Goal: Entertainment & Leisure: Consume media (video, audio)

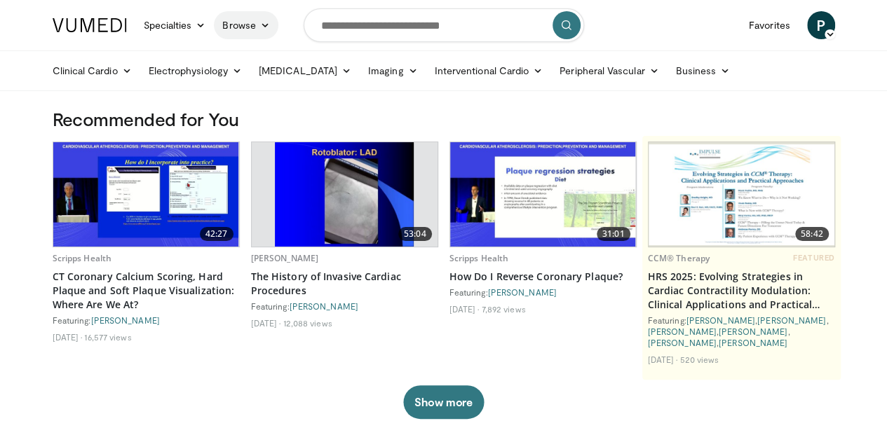
click at [214, 28] on link "Browse" at bounding box center [246, 25] width 64 height 28
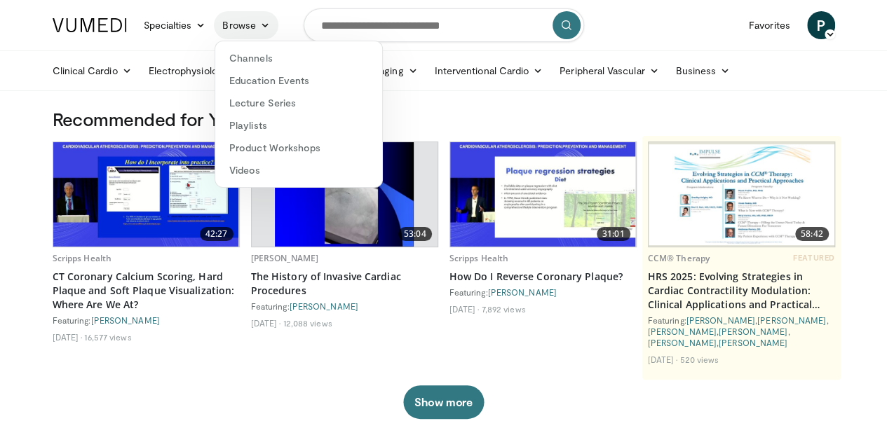
click at [214, 30] on link "Browse" at bounding box center [246, 25] width 64 height 28
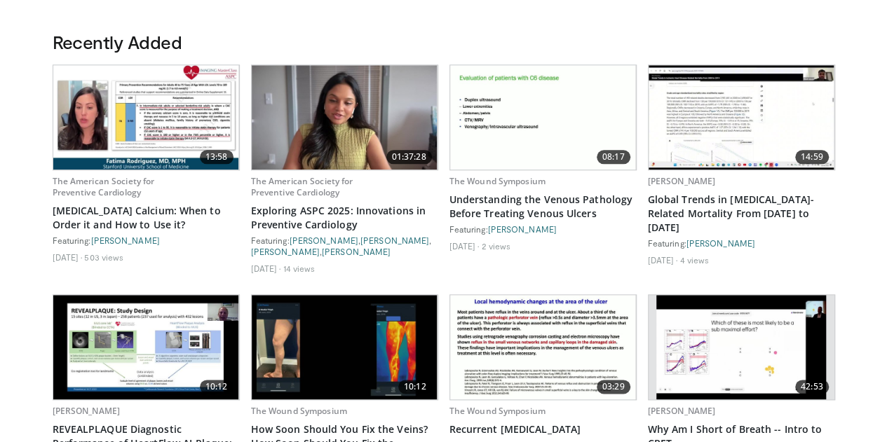
scroll to position [701, 0]
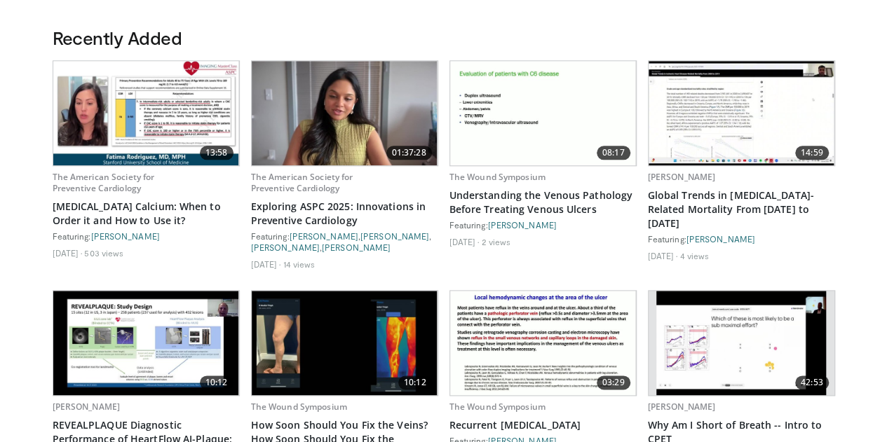
click at [350, 119] on img at bounding box center [345, 113] width 186 height 104
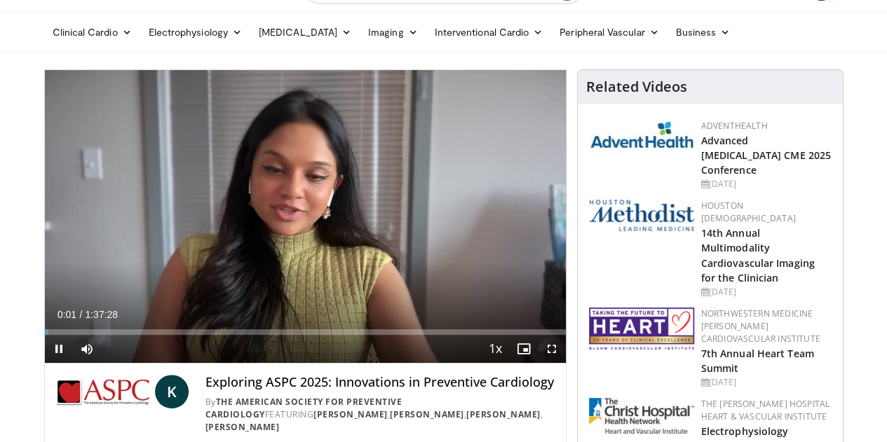
scroll to position [70, 0]
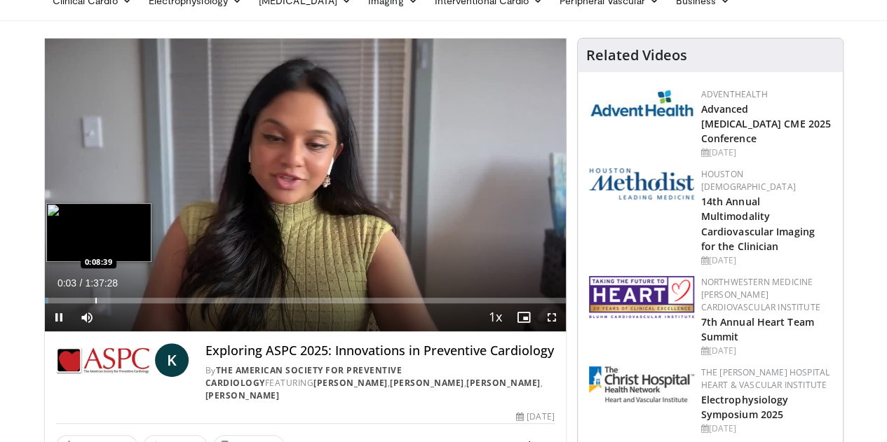
click at [95, 303] on div "Progress Bar" at bounding box center [95, 301] width 1 height 6
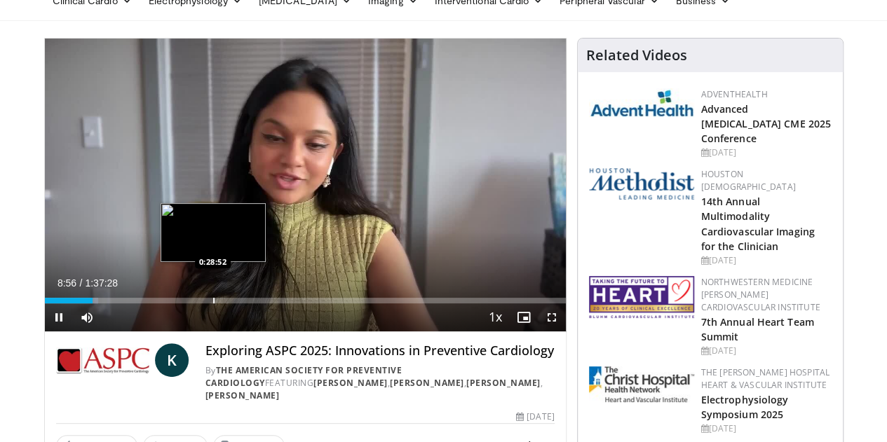
click at [213, 303] on div "Progress Bar" at bounding box center [213, 301] width 1 height 6
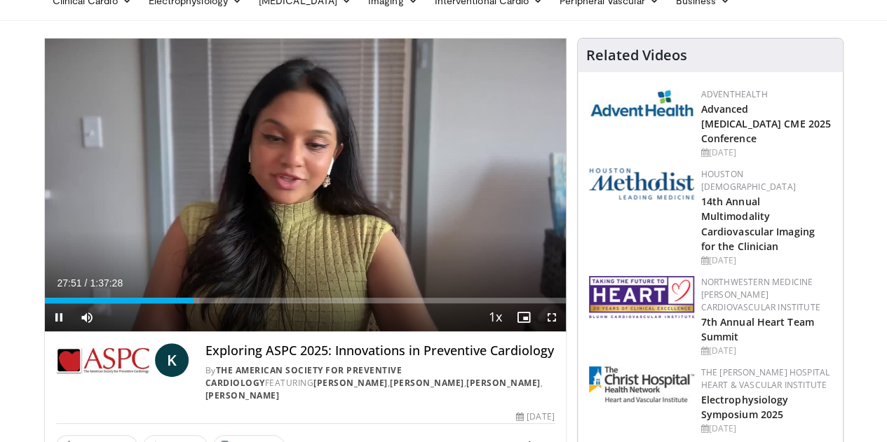
click at [318, 331] on div "Current Time 27:51 / Duration 1:37:28 Pause Skip Backward Skip Forward Mute Loa…" at bounding box center [305, 317] width 521 height 28
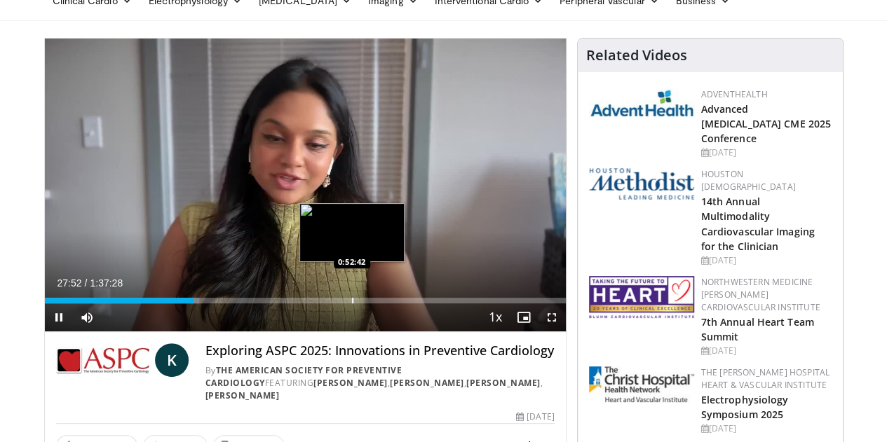
click at [315, 303] on div "Loaded : 29.70% 0:27:52 0:52:42" at bounding box center [305, 296] width 521 height 13
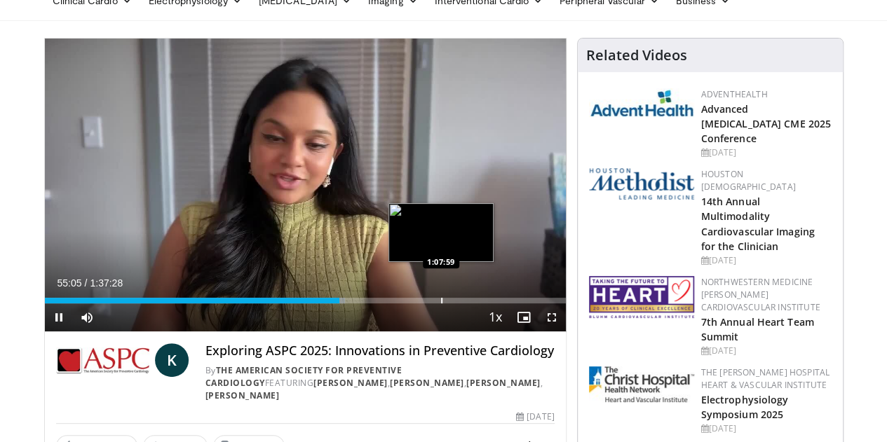
click at [406, 303] on div "Loaded : 57.62% 0:55:05 1:07:59" at bounding box center [305, 296] width 521 height 13
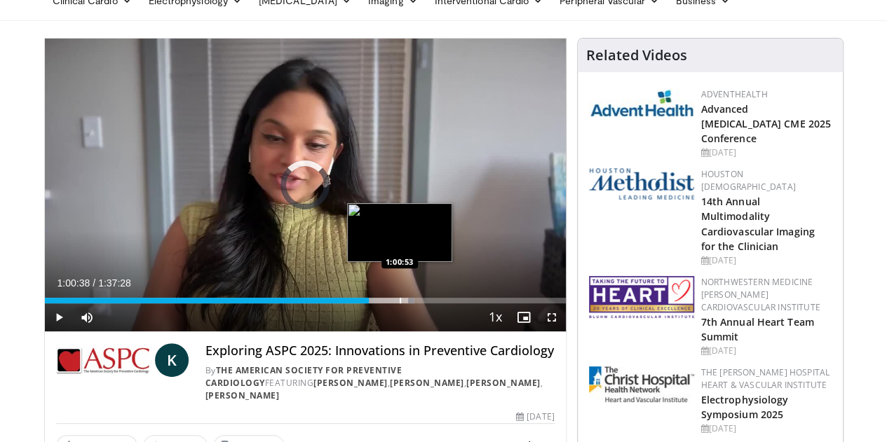
click at [362, 303] on div "Loaded : 70.96% 1:08:09 1:00:53" at bounding box center [305, 301] width 521 height 6
